Goal: Information Seeking & Learning: Learn about a topic

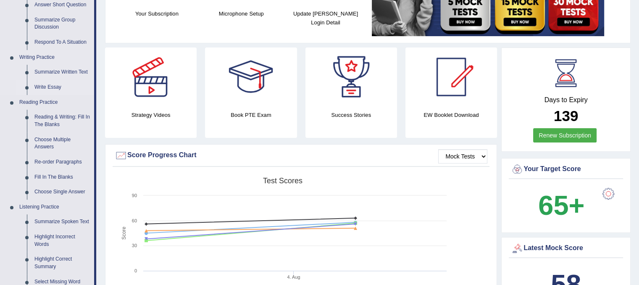
scroll to position [168, 0]
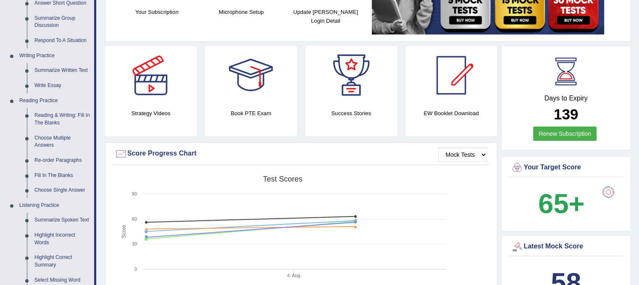
click at [56, 116] on link "Reading & Writing: Fill In The Blanks" at bounding box center [62, 119] width 63 height 22
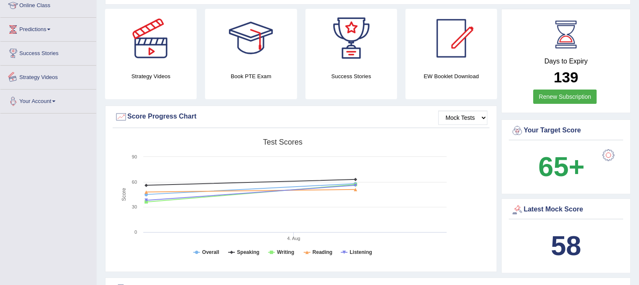
scroll to position [271, 0]
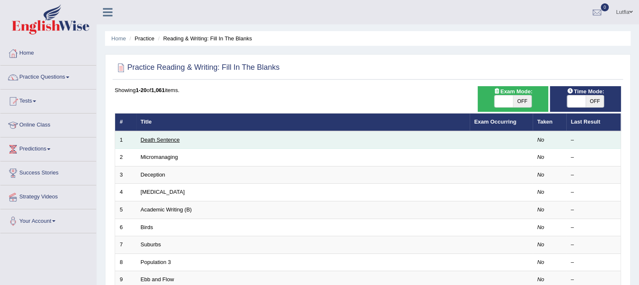
click at [164, 137] on link "Death Sentence" at bounding box center [160, 140] width 39 height 6
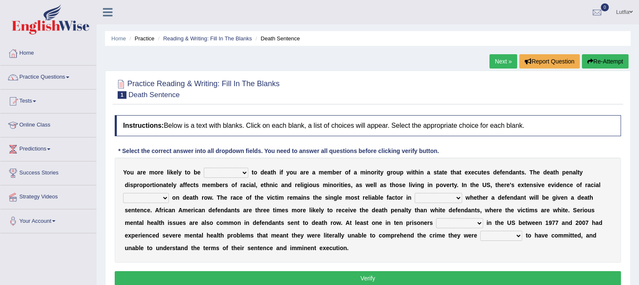
click at [230, 171] on select "penalized blamed complained sentenced" at bounding box center [226, 173] width 45 height 10
select select "sentenced"
click at [204, 168] on select "penalized blamed complained sentenced" at bounding box center [226, 173] width 45 height 10
click at [166, 195] on select "bias equality appearance background" at bounding box center [146, 198] width 46 height 10
click at [437, 198] on select "determining adjoining undermining examining" at bounding box center [438, 198] width 47 height 10
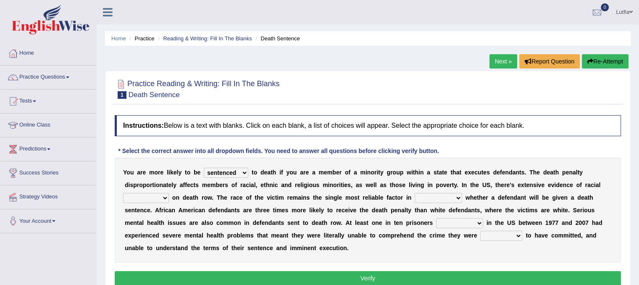
click at [375, 214] on div "Y o u a r e m o r e l i k e l y t o b e penalized blamed complained sentenced t…" at bounding box center [368, 210] width 506 height 105
click at [437, 196] on select "determining adjoining undermining examining" at bounding box center [438, 198] width 47 height 10
click at [153, 198] on select "bias equality appearance background" at bounding box center [146, 198] width 46 height 10
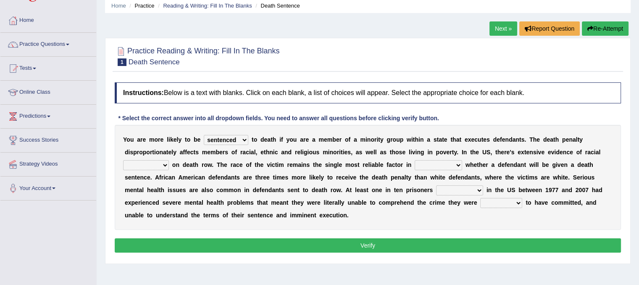
scroll to position [42, 0]
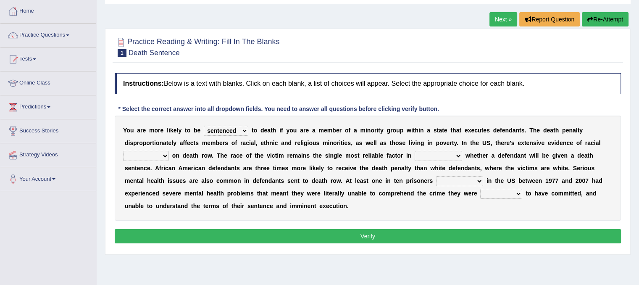
click at [464, 180] on select "electrocuted persecuted executed captured" at bounding box center [459, 181] width 47 height 10
select select "persecuted"
click at [436, 176] on select "electrocuted persecuted executed captured" at bounding box center [459, 181] width 47 height 10
click at [486, 191] on select "alleged acclaimed persuaded claimed" at bounding box center [501, 194] width 42 height 10
select select "alleged"
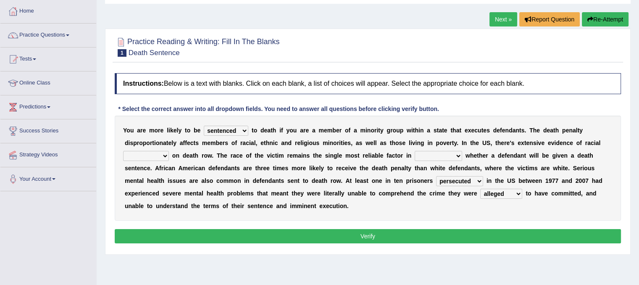
click at [480, 189] on select "alleged acclaimed persuaded claimed" at bounding box center [501, 194] width 42 height 10
click at [429, 153] on select "determining adjoining undermining examining" at bounding box center [438, 156] width 47 height 10
select select "determining"
click at [415, 151] on select "determining adjoining undermining examining" at bounding box center [438, 156] width 47 height 10
click at [157, 155] on select "bias equality appearance background" at bounding box center [146, 156] width 46 height 10
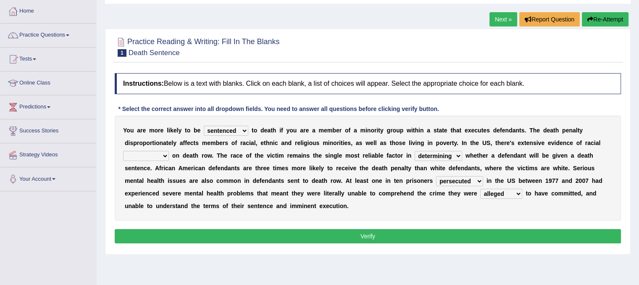
select select "background"
click at [123, 151] on select "bias equality appearance background" at bounding box center [146, 156] width 46 height 10
click at [308, 239] on button "Verify" at bounding box center [368, 236] width 506 height 14
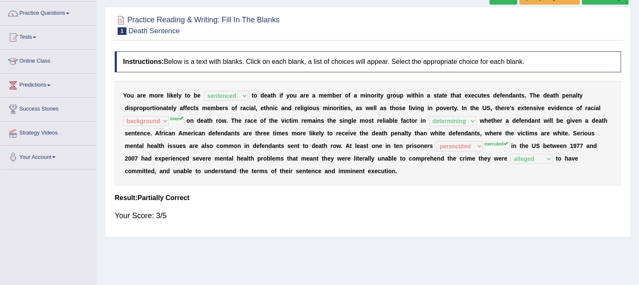
scroll to position [0, 0]
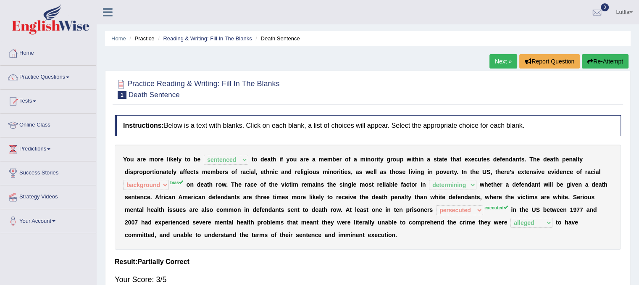
click at [494, 58] on link "Next »" at bounding box center [504, 61] width 28 height 14
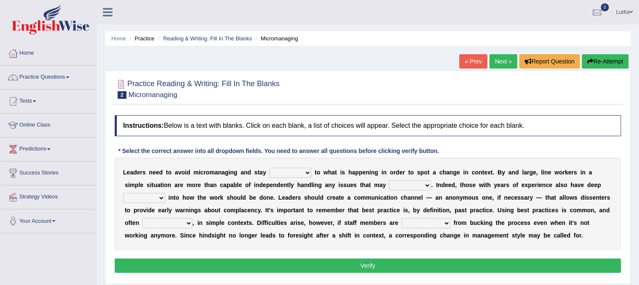
click at [287, 171] on select "complied connected precise concise" at bounding box center [290, 173] width 42 height 10
select select "connected"
click at [269, 168] on select "complied connected precise concise" at bounding box center [290, 173] width 42 height 10
click at [400, 182] on select "apprise rise encounter arise" at bounding box center [410, 185] width 42 height 10
select select "rise"
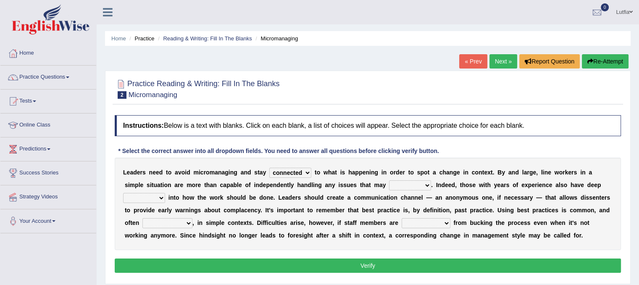
click at [389, 180] on select "apprise rise encounter arise" at bounding box center [410, 185] width 42 height 10
click at [160, 195] on select "incursion insight indignity indication" at bounding box center [144, 198] width 42 height 10
select select "indication"
click at [123, 193] on select "incursion insight indignity indication" at bounding box center [144, 198] width 42 height 10
click at [187, 222] on select "inappropriate apprehensive appropriate forbidden" at bounding box center [167, 223] width 50 height 10
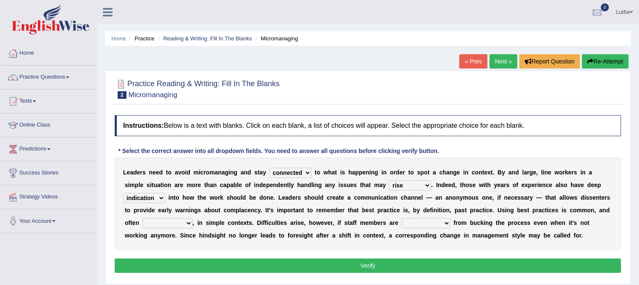
select select "appropriate"
click at [142, 218] on select "inappropriate apprehensive appropriate forbidden" at bounding box center [167, 223] width 50 height 10
click at [432, 218] on select "disarranged disinclined discouraged disintegrated" at bounding box center [426, 223] width 49 height 10
click at [412, 185] on select "apprise rise encounter arise" at bounding box center [410, 185] width 42 height 10
select select "arise"
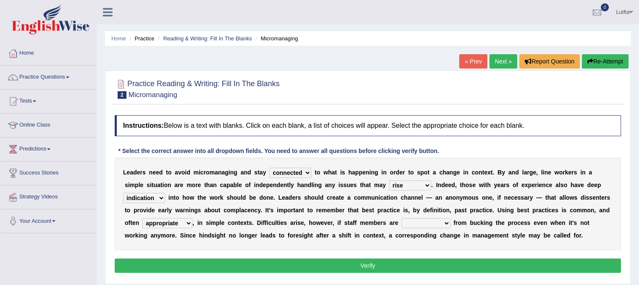
click at [389, 180] on select "apprise rise encounter arise" at bounding box center [410, 185] width 42 height 10
click at [413, 220] on select "disarranged disinclined discouraged disintegrated" at bounding box center [426, 223] width 49 height 10
select select "discouraged"
click at [402, 218] on select "disarranged disinclined discouraged disintegrated" at bounding box center [426, 223] width 49 height 10
click at [414, 261] on button "Verify" at bounding box center [368, 265] width 506 height 14
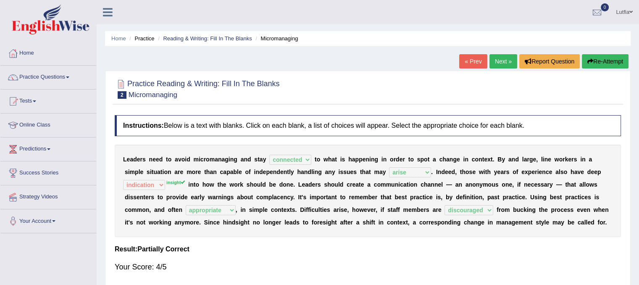
click at [501, 62] on link "Next »" at bounding box center [504, 61] width 28 height 14
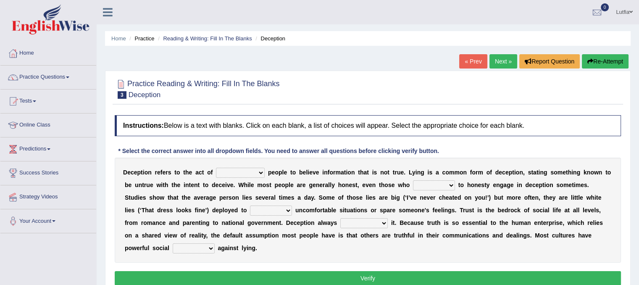
click at [246, 174] on select "discouraging forbidding detecting encouraging" at bounding box center [240, 173] width 49 height 10
select select "encouraging"
click at [216, 168] on select "discouraging forbidding detecting encouraging" at bounding box center [240, 173] width 49 height 10
click at [442, 184] on select "describe prescribe inscribe subscribe" at bounding box center [434, 185] width 42 height 10
select select "describe"
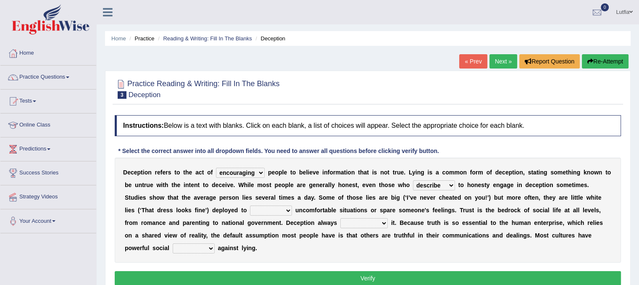
click at [413, 180] on select "describe prescribe inscribe subscribe" at bounding box center [434, 185] width 42 height 10
click at [281, 210] on select "contest illuminate disguise avoid" at bounding box center [271, 210] width 42 height 10
select select "avoid"
click at [250, 205] on select "contest illuminate disguise avoid" at bounding box center [271, 210] width 42 height 10
click at [284, 211] on select "contest illuminate disguise avoid" at bounding box center [271, 210] width 42 height 10
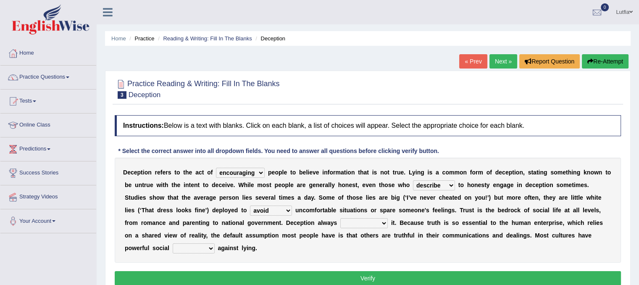
click at [481, 214] on div "D e c e p t i o n r e f e r s t o t h e a c t o f discouraging forbidding detec…" at bounding box center [368, 210] width 506 height 105
click at [360, 225] on select "undermines underscores undertakes underwrites" at bounding box center [363, 223] width 47 height 10
select select "undertakes"
click at [340, 218] on select "undermines underscores undertakes underwrites" at bounding box center [363, 223] width 47 height 10
click at [381, 223] on select "undermines underscores undertakes underwrites" at bounding box center [363, 223] width 47 height 10
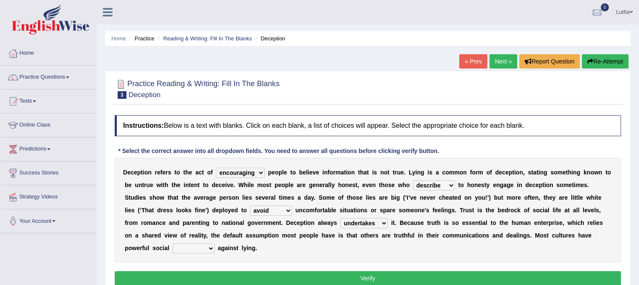
click at [381, 223] on select "undermines underscores undertakes underwrites" at bounding box center [363, 223] width 47 height 10
click at [203, 249] on select "ejections sanctions fractions inductions" at bounding box center [194, 248] width 42 height 10
select select "sanctions"
click at [173, 243] on select "ejections sanctions fractions inductions" at bounding box center [194, 248] width 42 height 10
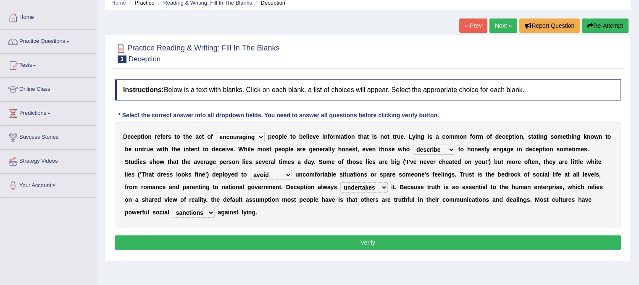
scroll to position [84, 0]
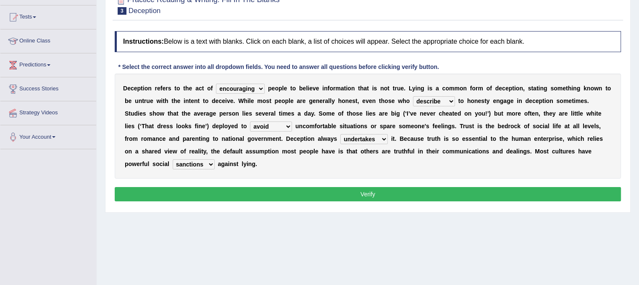
click at [288, 192] on button "Verify" at bounding box center [368, 194] width 506 height 14
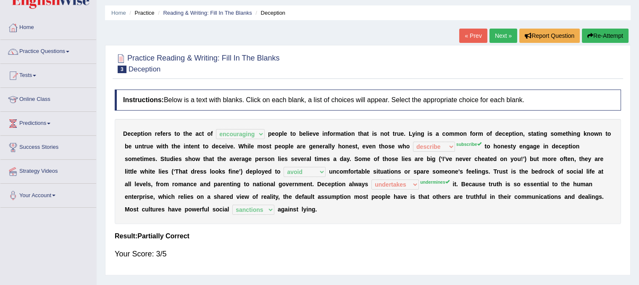
scroll to position [0, 0]
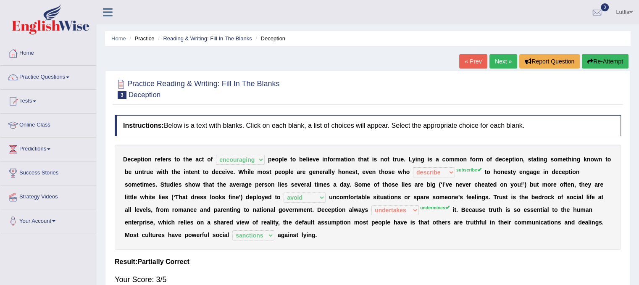
click at [504, 58] on link "Next »" at bounding box center [504, 61] width 28 height 14
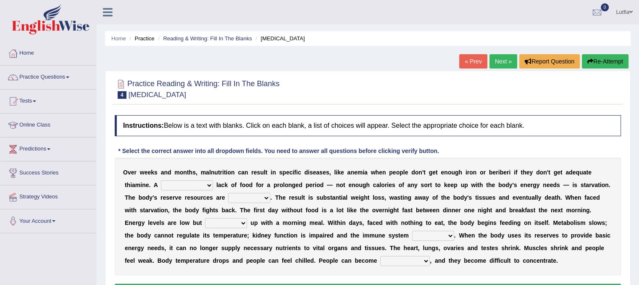
click at [203, 182] on select "severe distinguishing proper distinctive" at bounding box center [187, 185] width 52 height 10
select select "severe"
click at [161, 180] on select "severe distinguishing proper distinctive" at bounding box center [187, 185] width 52 height 10
click at [196, 181] on select "severe distinguishing proper distinctive" at bounding box center [187, 185] width 52 height 10
click at [253, 228] on div "O v e r w e e k s a n d m o n t h s , m a l n u t r i t i o n c a n r e s u l t…" at bounding box center [368, 217] width 506 height 118
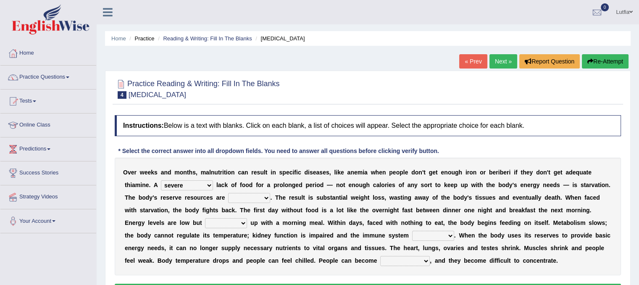
click at [198, 182] on select "severe distinguishing proper distinctive" at bounding box center [187, 185] width 52 height 10
click at [161, 180] on select "severe distinguishing proper distinctive" at bounding box center [187, 185] width 52 height 10
click at [195, 189] on select "severe distinguishing proper distinctive" at bounding box center [187, 185] width 52 height 10
select select "severe"
click at [161, 180] on select "severe distinguishing proper distinctive" at bounding box center [187, 185] width 52 height 10
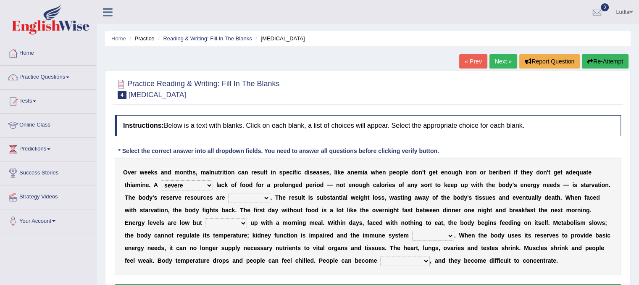
click at [252, 198] on select "obsoleted depleted pelleted deleted" at bounding box center [249, 198] width 42 height 10
click at [205, 185] on select "severe distinguishing proper distinctive" at bounding box center [187, 185] width 52 height 10
click at [264, 197] on select "obsoleted depleted pelleted deleted" at bounding box center [249, 198] width 42 height 10
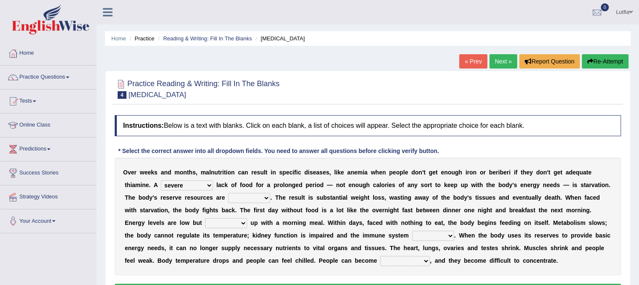
select select "depleted"
click at [228, 193] on select "obsoleted depleted pelleted deleted" at bounding box center [249, 198] width 42 height 10
click at [229, 221] on select "feed come chill pick" at bounding box center [226, 223] width 42 height 10
select select "come"
click at [205, 218] on select "feed come chill pick" at bounding box center [226, 223] width 42 height 10
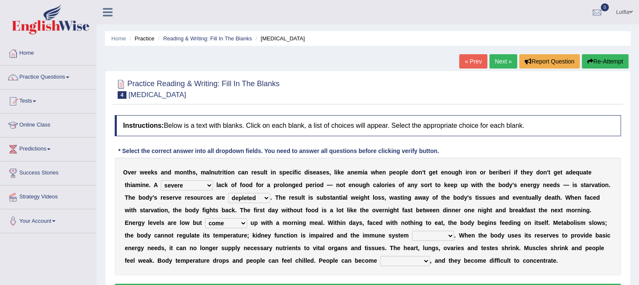
click at [421, 235] on select "deepens deafens weakens surpasses" at bounding box center [433, 236] width 42 height 10
select select "weakens"
click at [412, 231] on select "deepens deafens weakens surpasses" at bounding box center [433, 236] width 42 height 10
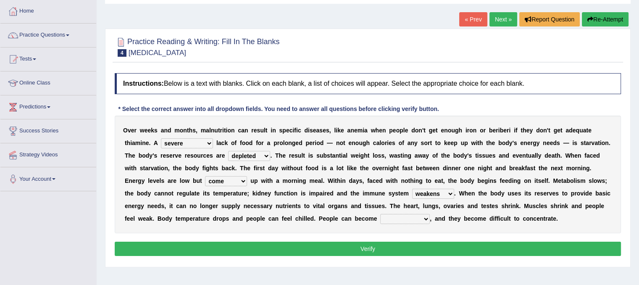
click at [420, 217] on select "irritable commutable indisputable transportable" at bounding box center [405, 219] width 50 height 10
select select "irritable"
click at [380, 214] on select "irritable commutable indisputable transportable" at bounding box center [405, 219] width 50 height 10
click at [393, 249] on button "Verify" at bounding box center [368, 249] width 506 height 14
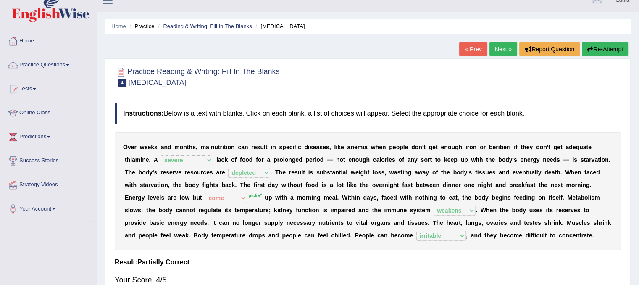
scroll to position [0, 0]
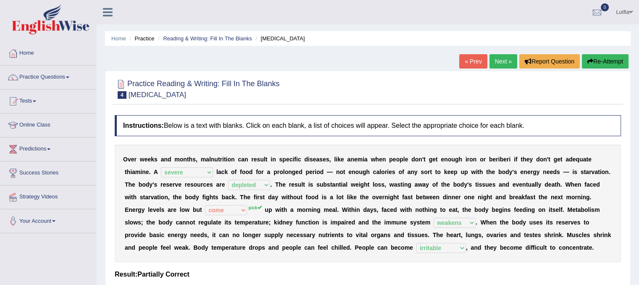
click at [503, 59] on link "Next »" at bounding box center [504, 61] width 28 height 14
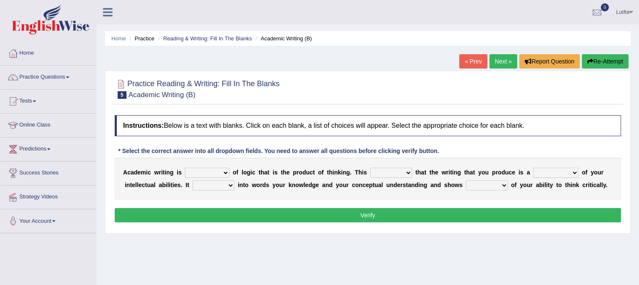
click at [220, 172] on select "expectation entitlement expression exchange" at bounding box center [207, 173] width 45 height 10
select select "entitlement"
click at [185, 168] on select "expectation entitlement expression exchange" at bounding box center [207, 173] width 45 height 10
click at [393, 172] on select "means questions stipulates answers" at bounding box center [391, 173] width 42 height 10
select select "means"
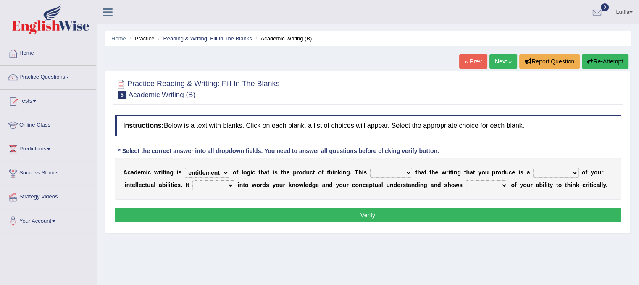
click at [370, 168] on select "means questions stipulates answers" at bounding box center [391, 173] width 42 height 10
click at [560, 173] on select "redundancy mission credit reflection" at bounding box center [555, 173] width 45 height 10
select select "redundancy"
click at [533, 168] on select "redundancy mission credit reflection" at bounding box center [555, 173] width 45 height 10
click at [211, 187] on select "enriches shows allows puts" at bounding box center [213, 185] width 42 height 10
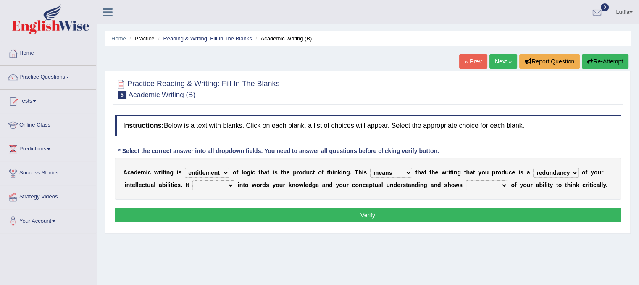
select select "shows"
click at [192, 180] on select "enriches shows allows puts" at bounding box center [213, 185] width 42 height 10
click at [478, 184] on select "hassle excuse capacity evidence" at bounding box center [487, 185] width 42 height 10
select select "capacity"
click at [466, 180] on select "hassle excuse capacity evidence" at bounding box center [487, 185] width 42 height 10
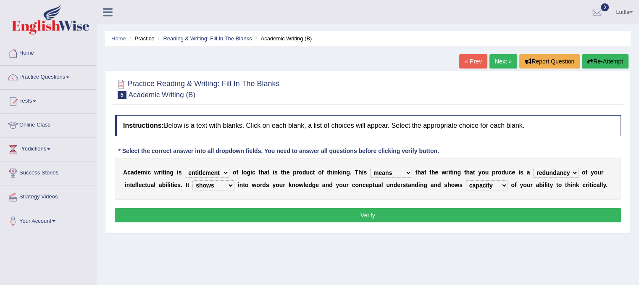
click at [230, 184] on select "enriches shows allows puts" at bounding box center [213, 185] width 42 height 10
click at [253, 212] on button "Verify" at bounding box center [368, 215] width 506 height 14
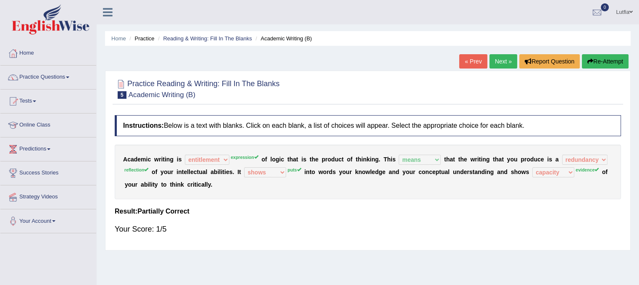
click at [498, 64] on link "Next »" at bounding box center [504, 61] width 28 height 14
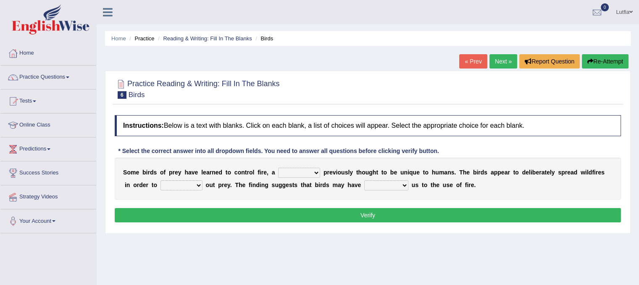
click at [287, 172] on select "question profile tale skill" at bounding box center [299, 173] width 42 height 10
click at [556, 174] on b at bounding box center [556, 172] width 3 height 7
click at [187, 185] on select "prevent limit span flush" at bounding box center [182, 185] width 42 height 10
select select "span"
click at [161, 180] on select "prevent limit span flush" at bounding box center [182, 185] width 42 height 10
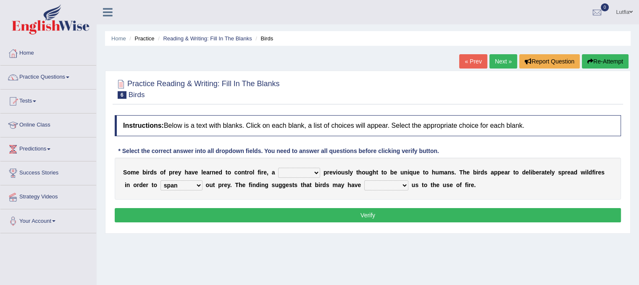
click at [381, 183] on select "prophesied beaten transmitted forced" at bounding box center [386, 185] width 44 height 10
select select "forced"
click at [364, 180] on select "prophesied beaten transmitted forced" at bounding box center [386, 185] width 44 height 10
click at [301, 170] on select "question profile tale skill" at bounding box center [299, 173] width 42 height 10
select select "skill"
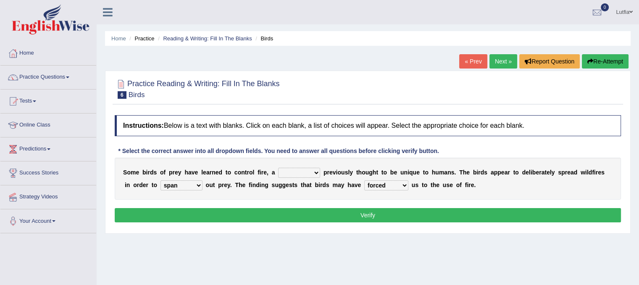
click at [278, 168] on select "question profile tale skill" at bounding box center [299, 173] width 42 height 10
click at [305, 210] on button "Verify" at bounding box center [368, 215] width 506 height 14
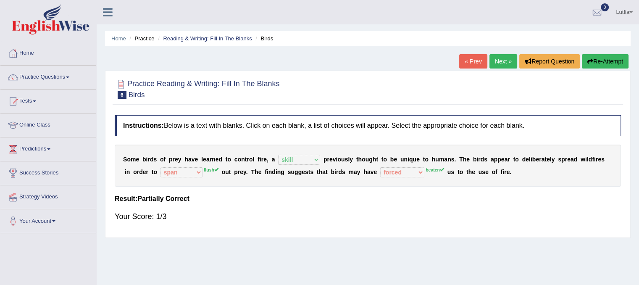
click at [495, 64] on link "Next »" at bounding box center [504, 61] width 28 height 14
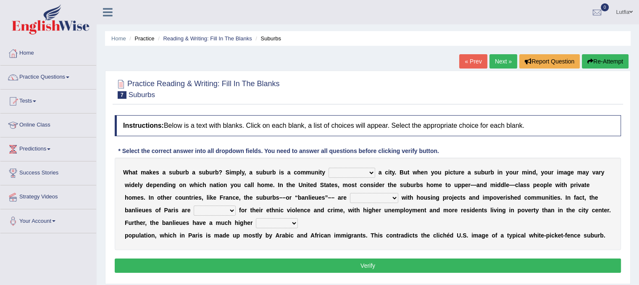
click at [356, 172] on select "lying locating situating surrounding" at bounding box center [352, 173] width 47 height 10
select select "surrounding"
click at [329, 168] on select "lying locating situating surrounding" at bounding box center [352, 173] width 47 height 10
click at [379, 193] on select "antonymous antibiotic synonymous synthetic" at bounding box center [374, 198] width 48 height 10
select select "synonymous"
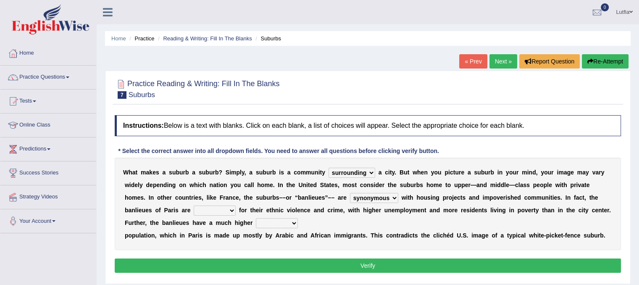
click at [350, 193] on select "antonymous antibiotic synonymous synthetic" at bounding box center [374, 198] width 48 height 10
click at [229, 211] on select "clamorous sensitive famous notorious" at bounding box center [215, 210] width 42 height 10
select select "famous"
click at [194, 205] on select "clamorous sensitive famous notorious" at bounding box center [215, 210] width 42 height 10
click at [219, 211] on select "clamorous sensitive famous notorious" at bounding box center [215, 210] width 42 height 10
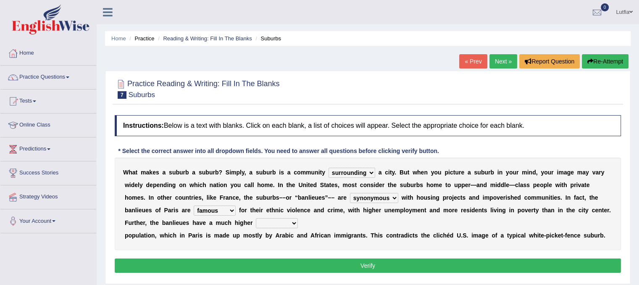
click at [289, 222] on select "local young immigrant senior" at bounding box center [277, 223] width 42 height 10
click at [333, 219] on div "W h a t m a k e s a s u b u r b a s u b u r b ? S i m p l y , a s u b u r b i s…" at bounding box center [368, 204] width 506 height 92
click at [273, 222] on select "local young immigrant senior" at bounding box center [277, 223] width 42 height 10
select select "immigrant"
click at [256, 218] on select "local young immigrant senior" at bounding box center [277, 223] width 42 height 10
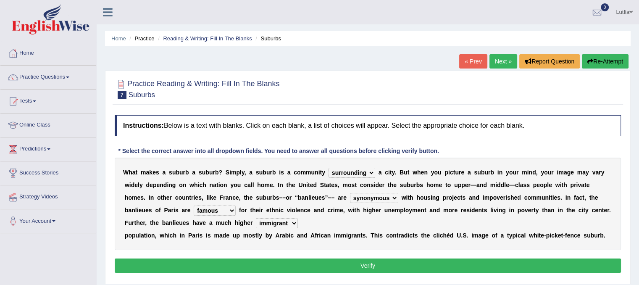
click at [342, 258] on button "Verify" at bounding box center [368, 265] width 506 height 14
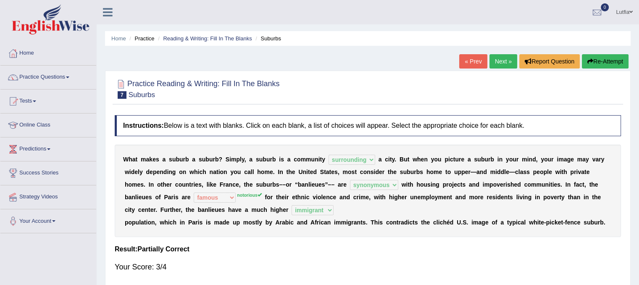
click at [498, 59] on link "Next »" at bounding box center [504, 61] width 28 height 14
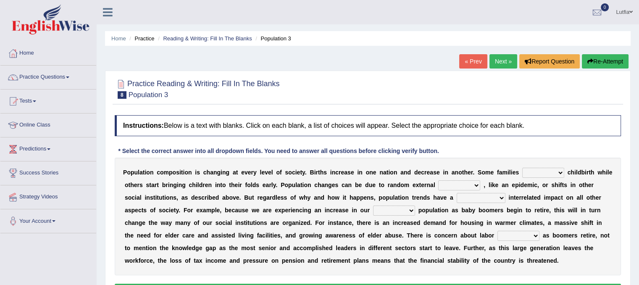
click at [543, 169] on select "demand default deliver delay" at bounding box center [543, 173] width 42 height 10
select select "deliver"
click at [522, 168] on select "demand default deliver delay" at bounding box center [543, 173] width 42 height 10
click at [447, 184] on select "variations fortune formation forces" at bounding box center [459, 185] width 42 height 10
select select "formation"
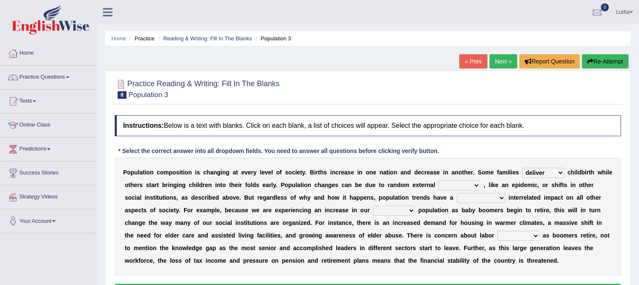
click at [438, 180] on select "variations fortune formation forces" at bounding box center [459, 185] width 42 height 10
click at [486, 196] on select "tremendous tenuous tremulous spontaneous" at bounding box center [481, 198] width 49 height 10
select select "tremendous"
click at [457, 193] on select "tremendous tenuous tremulous spontaneous" at bounding box center [481, 198] width 49 height 10
click at [496, 197] on select "tremendous tenuous tremulous spontaneous" at bounding box center [481, 198] width 49 height 10
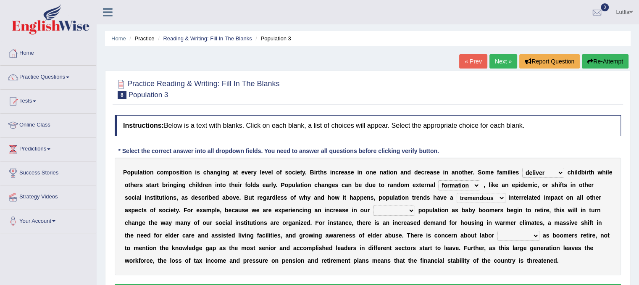
click at [407, 209] on select "tertiary senior junior primary" at bounding box center [394, 210] width 42 height 10
select select "tertiary"
click at [373, 205] on select "tertiary senior junior primary" at bounding box center [394, 210] width 42 height 10
click at [524, 233] on select "shortcuts shortfalls shortages shorthand" at bounding box center [519, 236] width 42 height 10
select select "shortages"
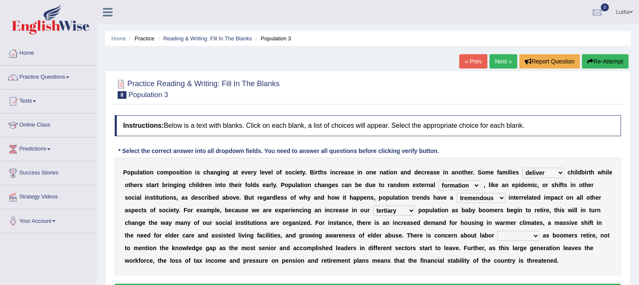
click at [498, 231] on select "shortcuts shortfalls shortages shorthand" at bounding box center [519, 236] width 42 height 10
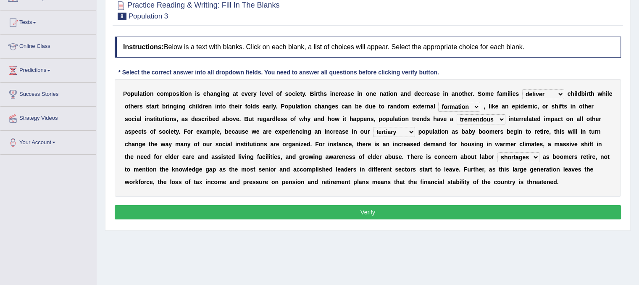
scroll to position [84, 0]
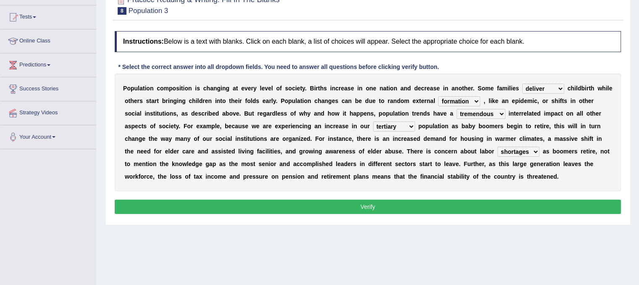
click at [296, 208] on button "Verify" at bounding box center [368, 207] width 506 height 14
